Goal: Communication & Community: Answer question/provide support

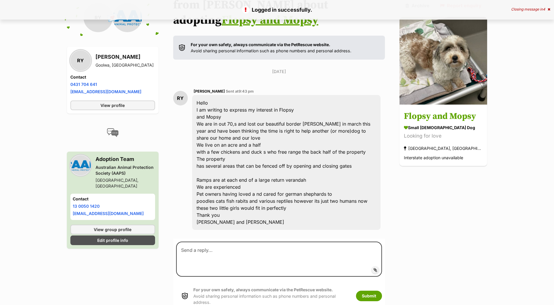
scroll to position [98, 0]
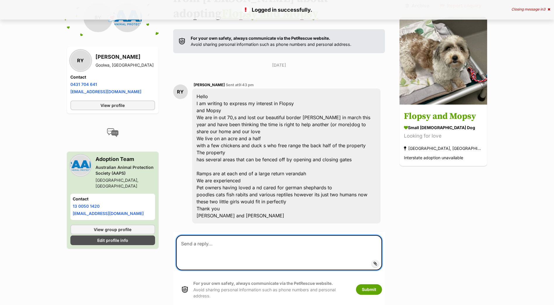
click at [248, 250] on textarea at bounding box center [279, 252] width 206 height 35
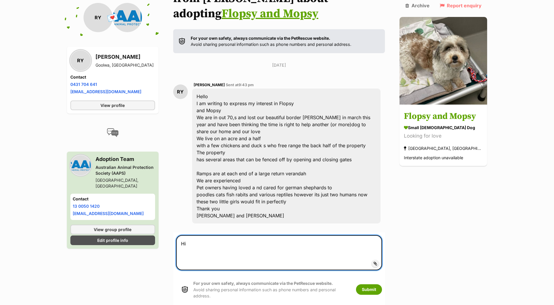
type textarea "H"
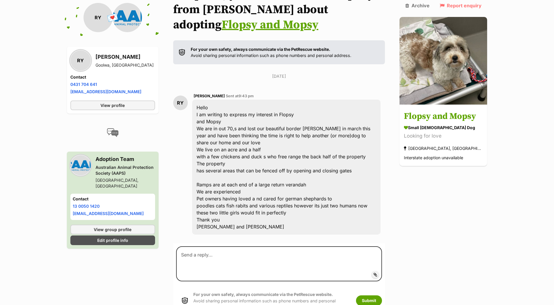
scroll to position [98, 0]
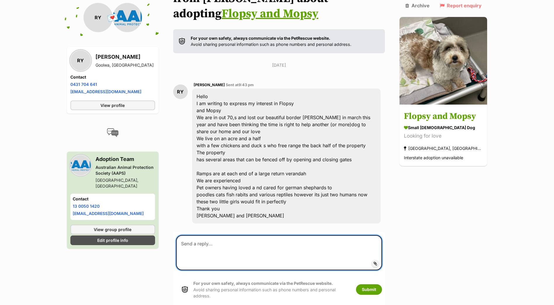
click at [276, 249] on textarea at bounding box center [279, 252] width 206 height 35
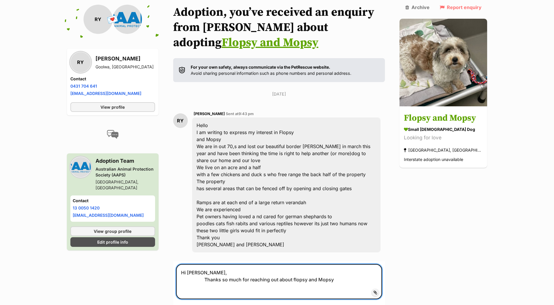
scroll to position [69, 0]
drag, startPoint x: 299, startPoint y: 280, endPoint x: 303, endPoint y: 281, distance: 4.5
click at [343, 282] on textarea "Hi Richard, Thanks so much for reaching out about Flopsy and Mopsy" at bounding box center [279, 282] width 206 height 35
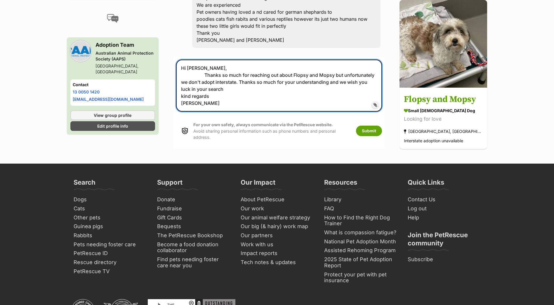
scroll to position [279, 0]
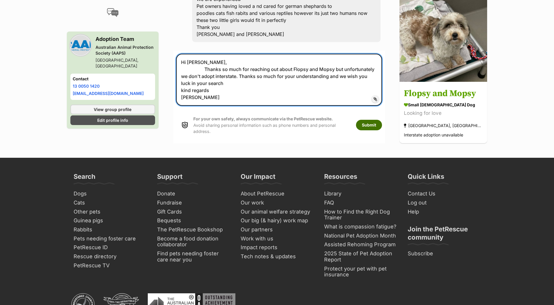
type textarea "Hi Richard, Thanks so much for reaching out about Flopsy and Mopsy but unfortun…"
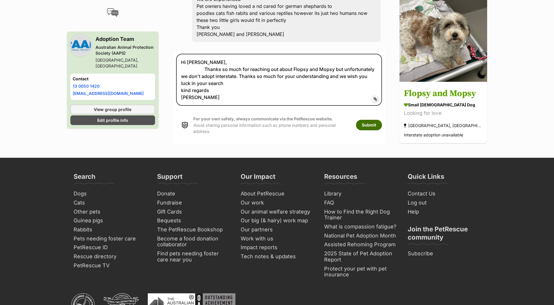
click at [382, 122] on button "Submit" at bounding box center [369, 125] width 26 height 11
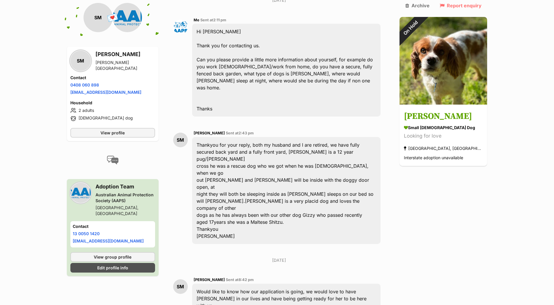
scroll to position [324, 0]
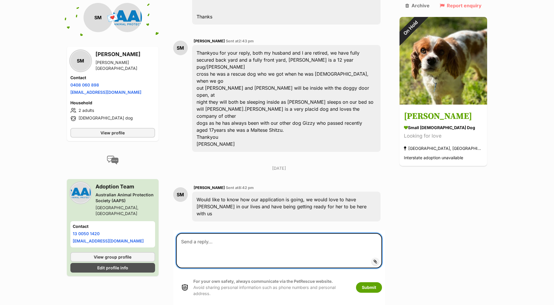
click at [282, 233] on textarea at bounding box center [279, 250] width 206 height 35
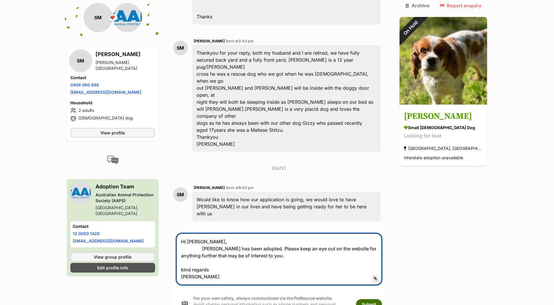
type textarea "Hi Sandy, Maggie-Lee has been adopted. Please keep an eye out on the website fo…"
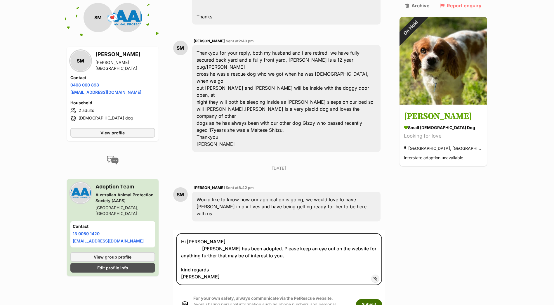
click at [381, 299] on button "Submit" at bounding box center [369, 304] width 26 height 11
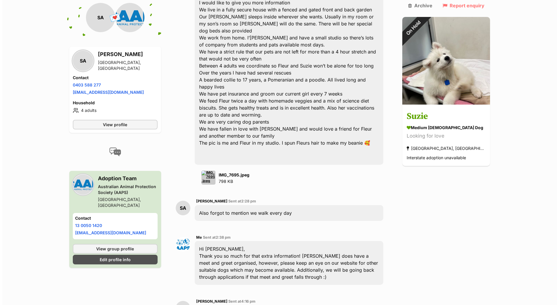
scroll to position [333, 0]
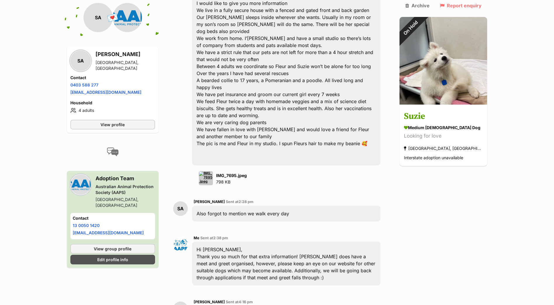
click at [210, 171] on img at bounding box center [206, 178] width 14 height 14
